Goal: Navigation & Orientation: Find specific page/section

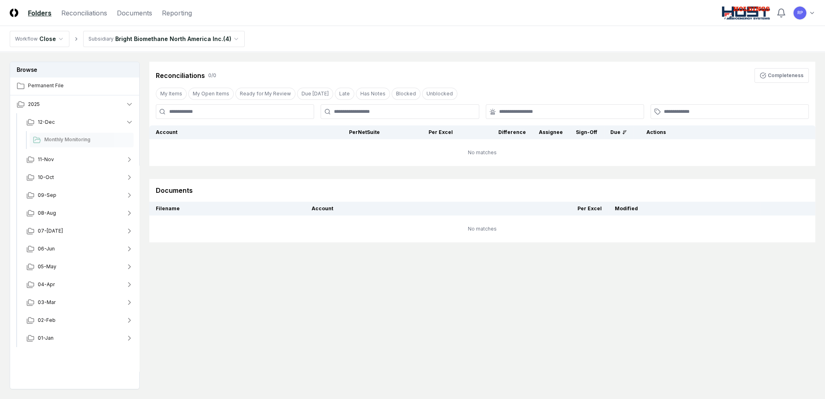
click at [132, 39] on html "CloseCore Folders Reconciliations Documents Reporting Toggle navigation menu RP…" at bounding box center [412, 223] width 825 height 447
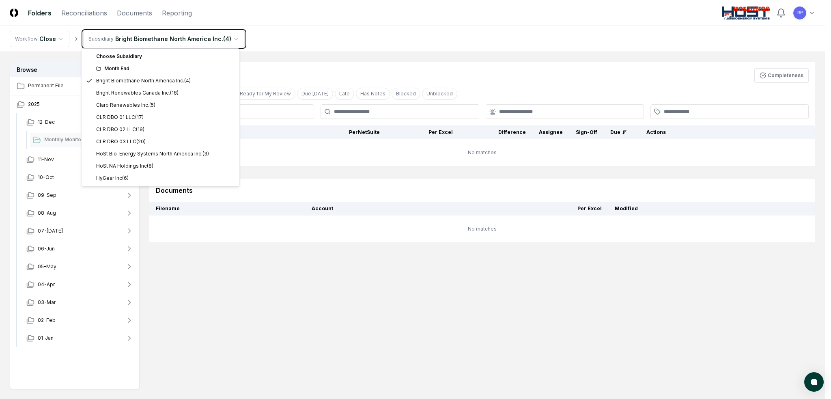
click at [305, 27] on html "CloseCore Folders Reconciliations Documents Reporting Toggle navigation menu RP…" at bounding box center [415, 223] width 831 height 447
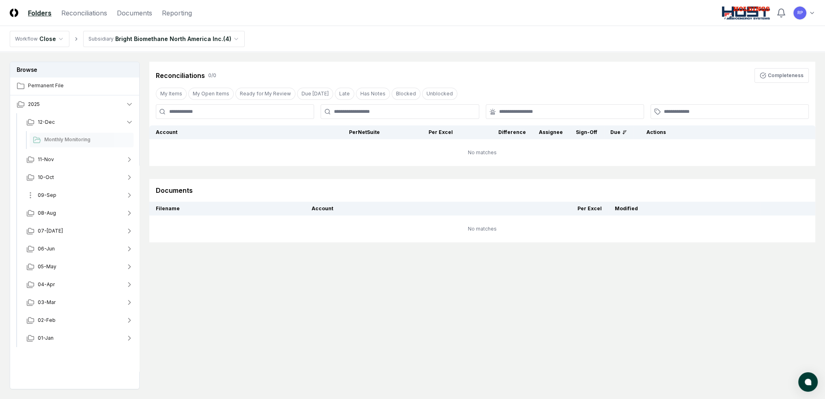
click at [47, 196] on span "09-Sep" at bounding box center [47, 194] width 19 height 7
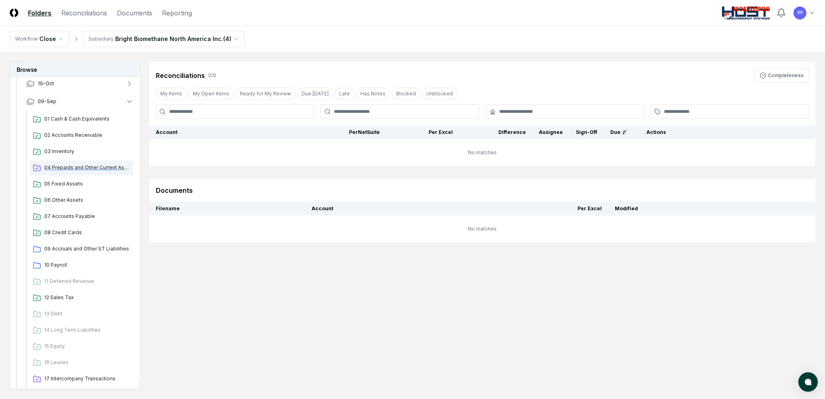
scroll to position [122, 0]
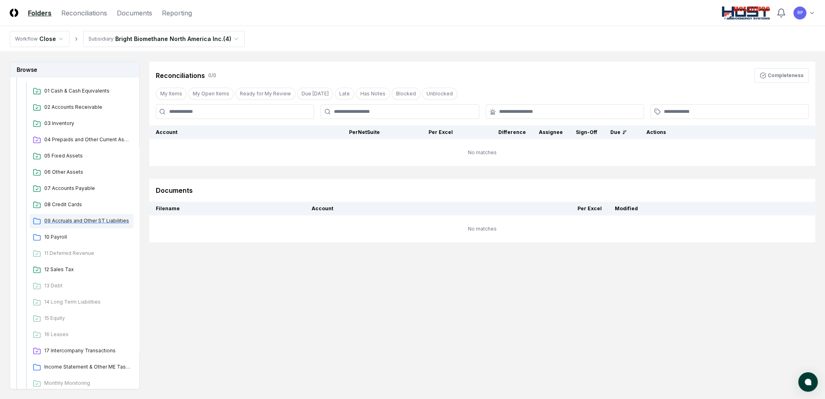
click at [78, 225] on div "09 Accruals and Other ST Liabilities" at bounding box center [82, 221] width 104 height 15
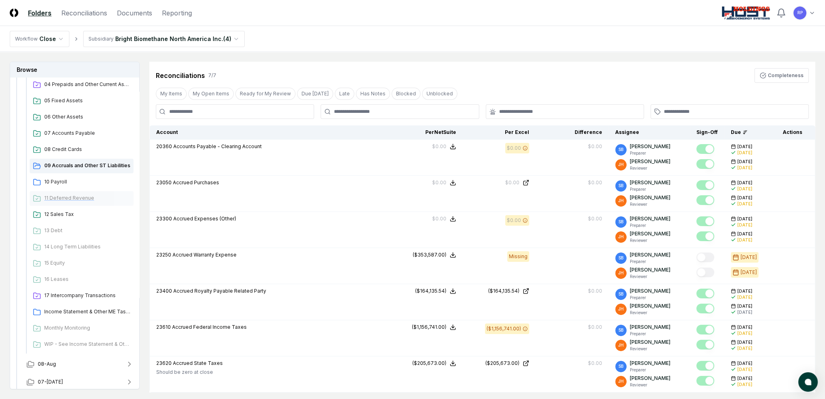
scroll to position [203, 0]
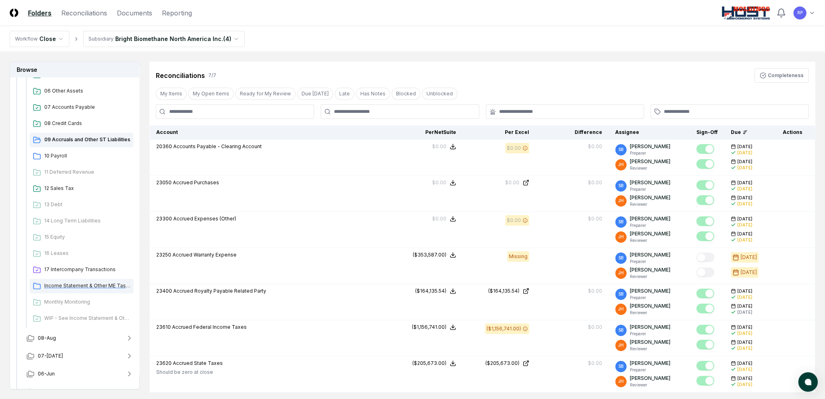
click at [79, 285] on span "Income Statement & Other ME Tasks" at bounding box center [87, 285] width 86 height 7
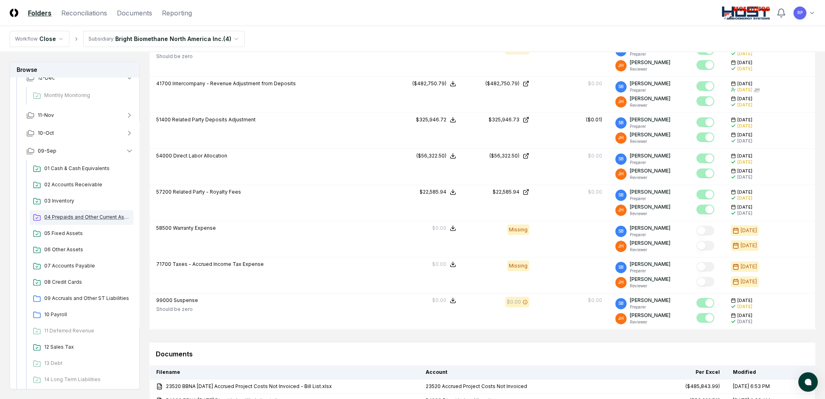
scroll to position [41, 0]
click at [75, 223] on span "04 Prepaids and Other Current Assets" at bounding box center [87, 220] width 86 height 7
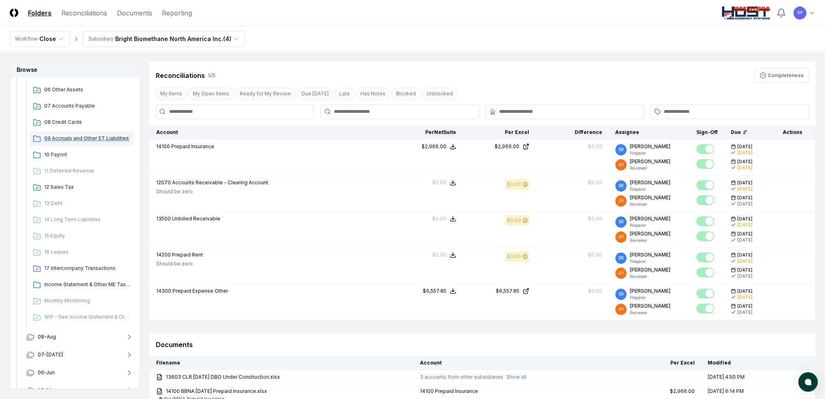
scroll to position [206, 0]
click at [79, 137] on span "09 Accruals and Other ST Liabilities" at bounding box center [87, 136] width 86 height 7
